Goal: Transaction & Acquisition: Purchase product/service

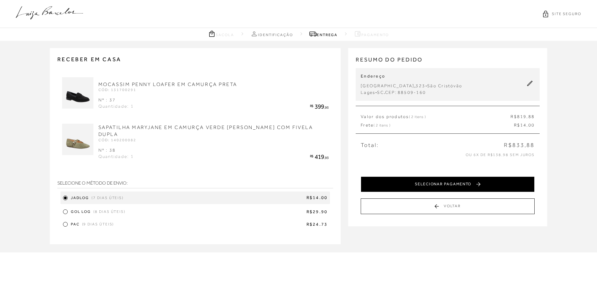
click at [431, 187] on button "SELECIONAR PAGAMENTO" at bounding box center [448, 184] width 174 height 16
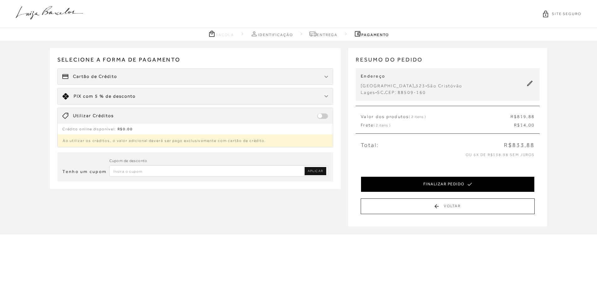
click at [451, 184] on button "FINALIZAR PEDIDO" at bounding box center [448, 184] width 174 height 16
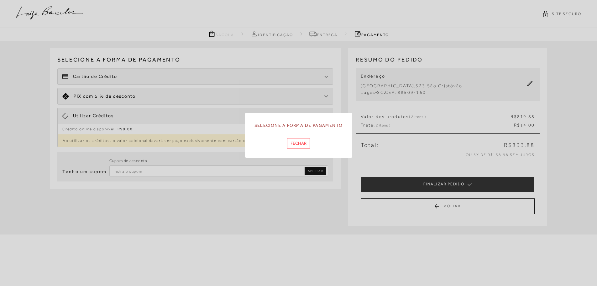
click at [296, 145] on button "Fechar" at bounding box center [298, 143] width 23 height 10
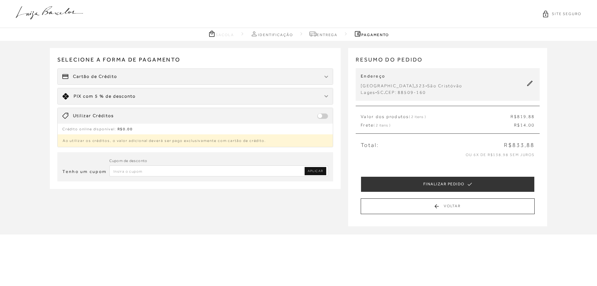
click at [195, 71] on div "Cartão de Crédito" at bounding box center [196, 77] width 276 height 16
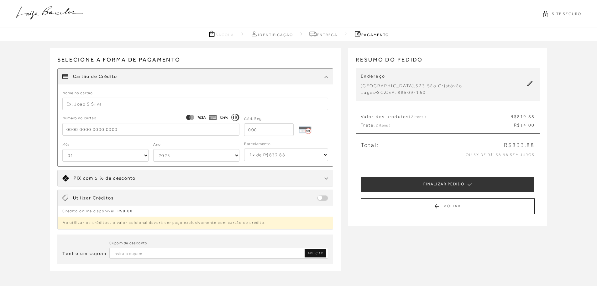
click at [80, 107] on input "text" at bounding box center [195, 104] width 266 height 13
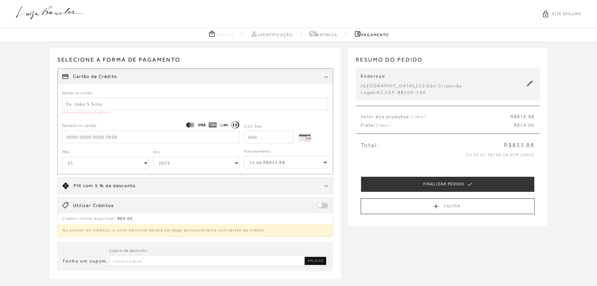
click at [88, 106] on input "text" at bounding box center [195, 104] width 266 height 13
click at [108, 140] on input "tel" at bounding box center [150, 136] width 177 height 13
click at [89, 105] on input "text" at bounding box center [195, 104] width 266 height 13
type input "c"
type input "CAMILA AZEVEDO"
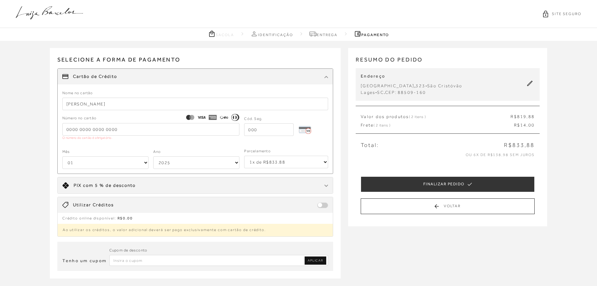
click at [100, 165] on select "01 02 03 04 05 06 07 08 09 10 11 12" at bounding box center [105, 162] width 86 height 13
select select "09"
click at [62, 156] on select "01 02 03 04 05 06 07 08 09 10 11 12" at bounding box center [105, 162] width 86 height 13
click at [175, 165] on select "2025 2026 2027 2028 2029 2030 2031 2032 2033 2034 2035 2036 2037 2038 2039 2040…" at bounding box center [196, 162] width 86 height 13
select select "2028"
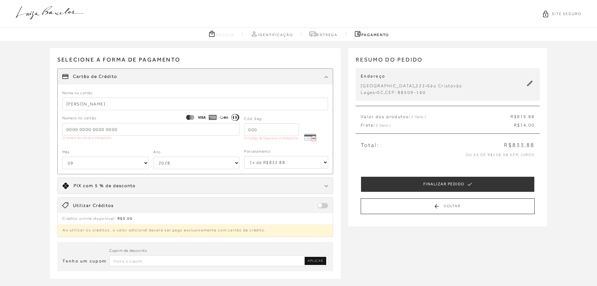
click at [153, 156] on select "2025 2026 2027 2028 2029 2030 2031 2032 2033 2034 2035 2036 2037 2038 2039 2040…" at bounding box center [196, 162] width 86 height 13
click at [282, 166] on select "1x de R$833.88 2x de R$416.94 sem juros 3x de R$277.96 sem juros 4x de R$208.47…" at bounding box center [286, 162] width 84 height 13
select select "6"
click at [244, 156] on select "1x de R$833.88 2x de R$416.94 sem juros 3x de R$277.96 sem juros 4x de R$208.47…" at bounding box center [286, 162] width 84 height 13
click at [276, 135] on input "tel" at bounding box center [271, 129] width 55 height 13
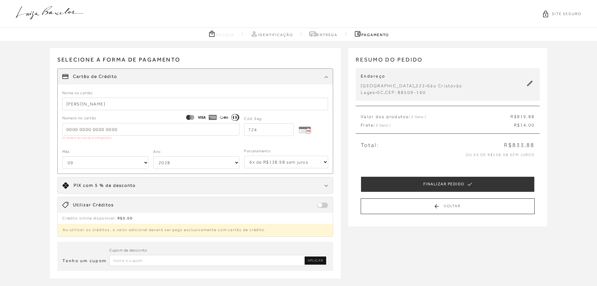
type input "724"
drag, startPoint x: 124, startPoint y: 130, endPoint x: 26, endPoint y: 136, distance: 97.7
click at [26, 136] on div "Receber em casa MOCASSIM PENNY LOAFER EM CAMURÇA PRETA CÓD: 131700291 Nº : 37 Q…" at bounding box center [298, 170] width 597 height 258
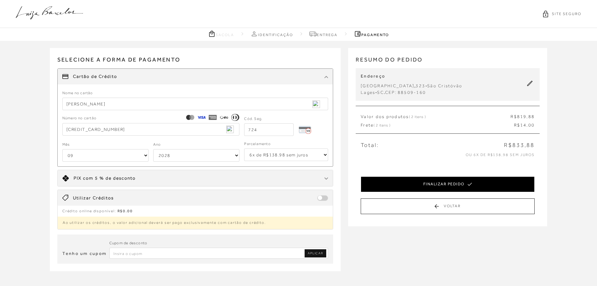
type input "4998 1800 3670 8424"
click at [411, 189] on button "FINALIZAR PEDIDO" at bounding box center [448, 184] width 174 height 16
select select "09"
select select "2028"
select select "6"
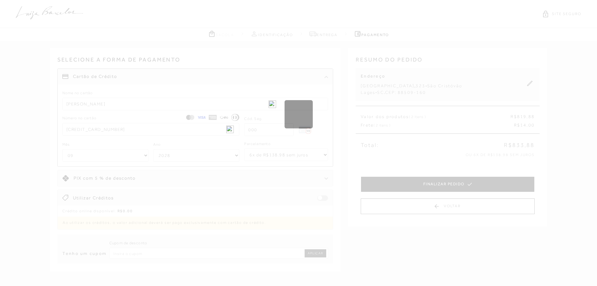
select select "1"
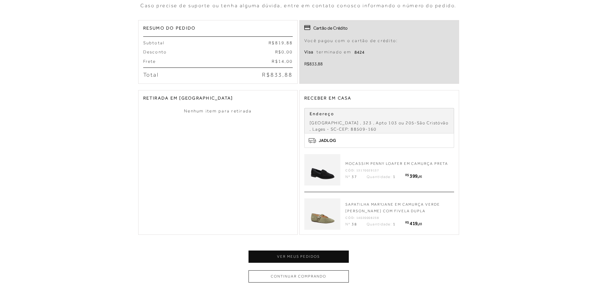
scroll to position [188, 0]
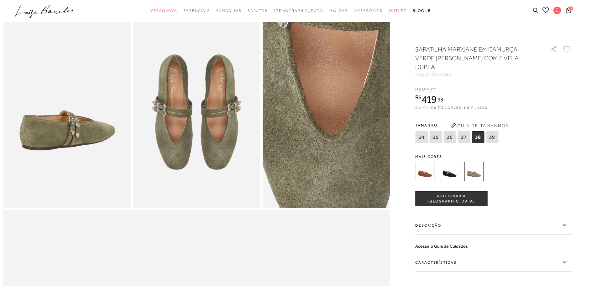
scroll to position [345, 0]
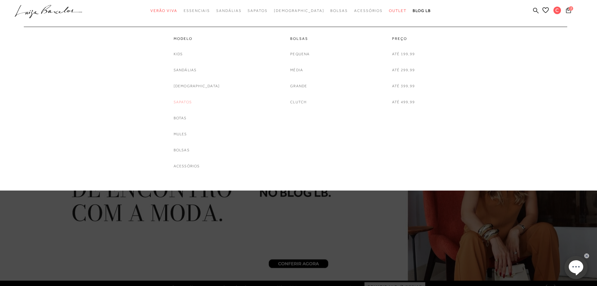
click at [191, 102] on link "Sapatos" at bounding box center [183, 102] width 18 height 7
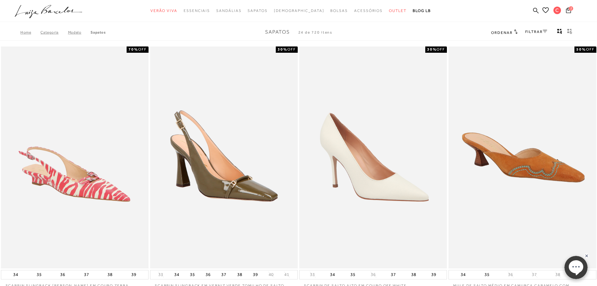
click at [543, 31] on icon at bounding box center [545, 31] width 4 height 3
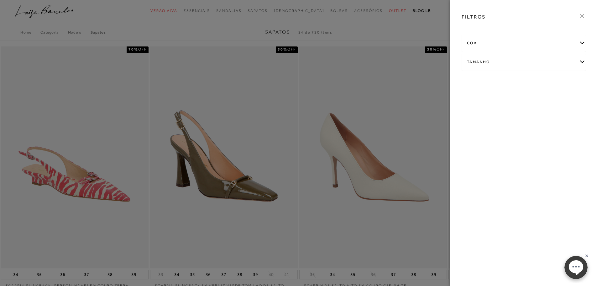
click at [523, 62] on div "Tamanho" at bounding box center [524, 62] width 124 height 17
drag, startPoint x: 510, startPoint y: 84, endPoint x: 490, endPoint y: 93, distance: 21.2
click at [488, 103] on ul "25 26" at bounding box center [524, 90] width 114 height 31
click at [583, 59] on div "Tamanho" at bounding box center [524, 62] width 124 height 17
click at [583, 44] on div "cor" at bounding box center [524, 43] width 124 height 17
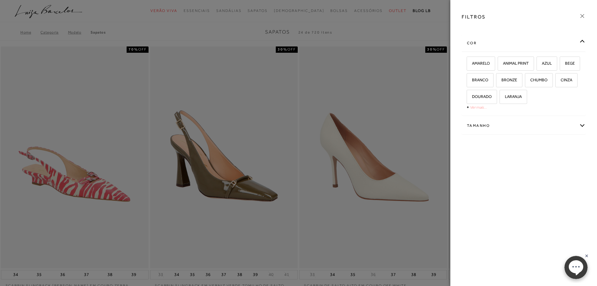
click at [478, 106] on link "Ver mais..." at bounding box center [478, 107] width 17 height 5
click at [547, 120] on label "PRETO" at bounding box center [558, 113] width 22 height 13
click at [546, 117] on input "PRETO" at bounding box center [549, 114] width 6 height 6
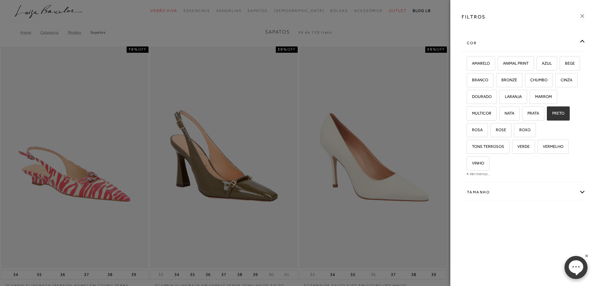
checkbox input "true"
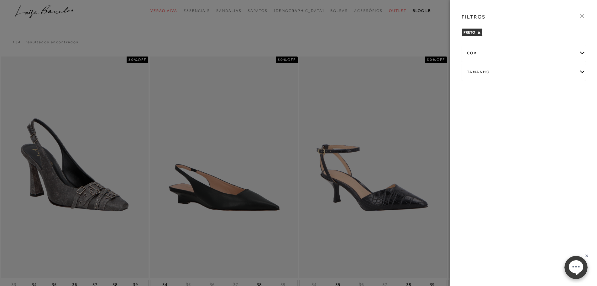
click at [377, 45] on div at bounding box center [298, 143] width 597 height 286
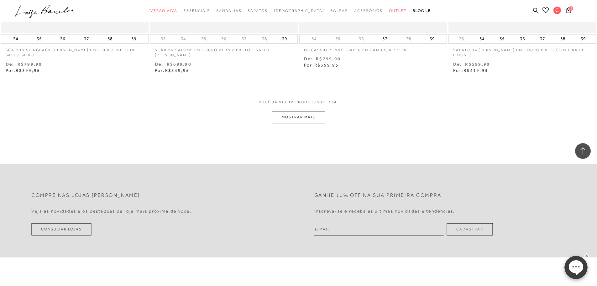
scroll to position [784, 0]
click at [319, 116] on button "MOSTRAR MAIS" at bounding box center [298, 117] width 53 height 12
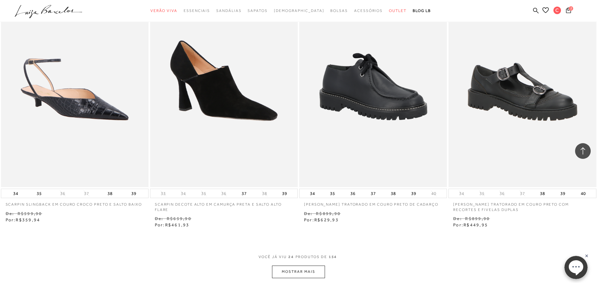
scroll to position [1442, 0]
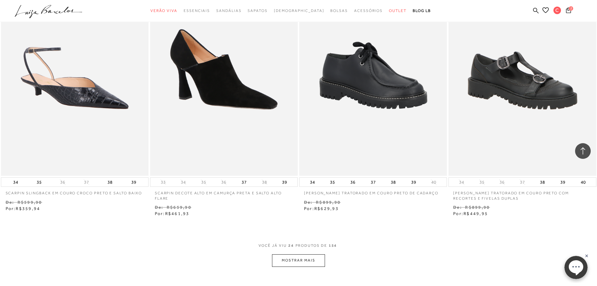
click at [308, 260] on button "MOSTRAR MAIS" at bounding box center [298, 260] width 53 height 12
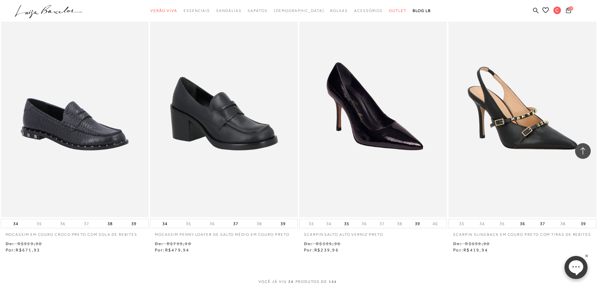
scroll to position [2289, 0]
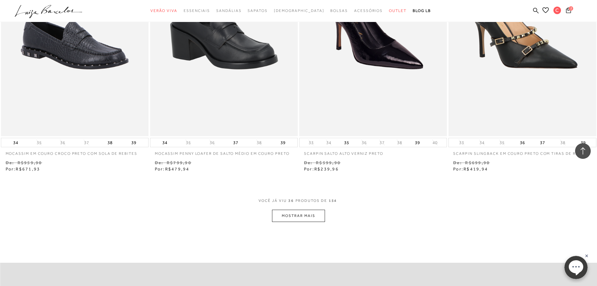
click at [301, 215] on button "MOSTRAR MAIS" at bounding box center [298, 215] width 53 height 12
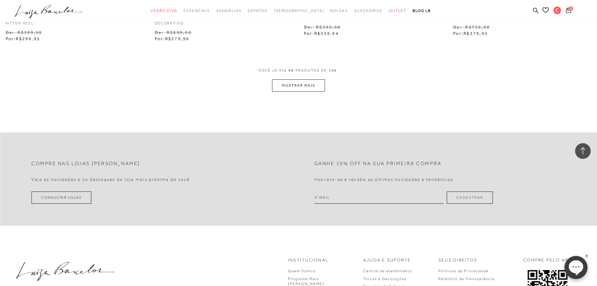
scroll to position [3229, 0]
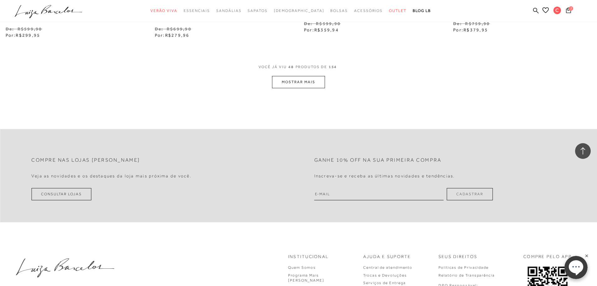
click at [324, 79] on button "MOSTRAR MAIS" at bounding box center [298, 82] width 53 height 12
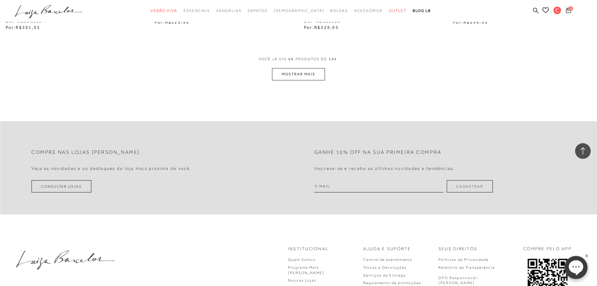
scroll to position [4044, 0]
click at [319, 70] on button "MOSTRAR MAIS" at bounding box center [298, 74] width 53 height 12
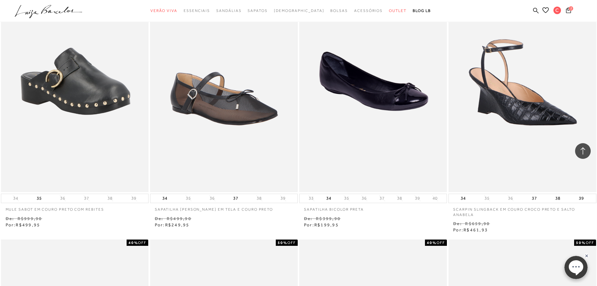
scroll to position [4138, 0]
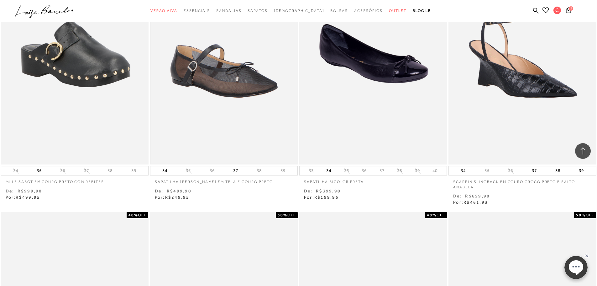
click at [233, 85] on img at bounding box center [224, 54] width 146 height 220
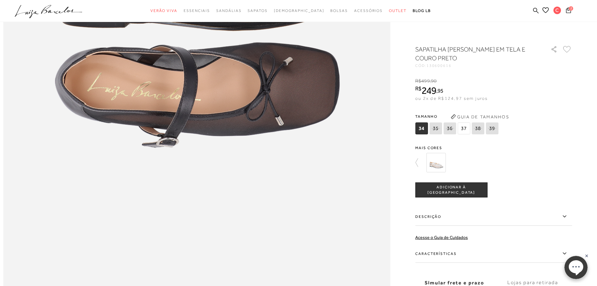
scroll to position [784, 0]
click at [469, 129] on span "37" at bounding box center [464, 128] width 13 height 12
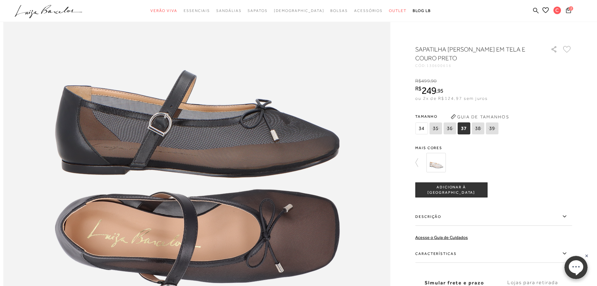
scroll to position [627, 0]
